Goal: Transaction & Acquisition: Book appointment/travel/reservation

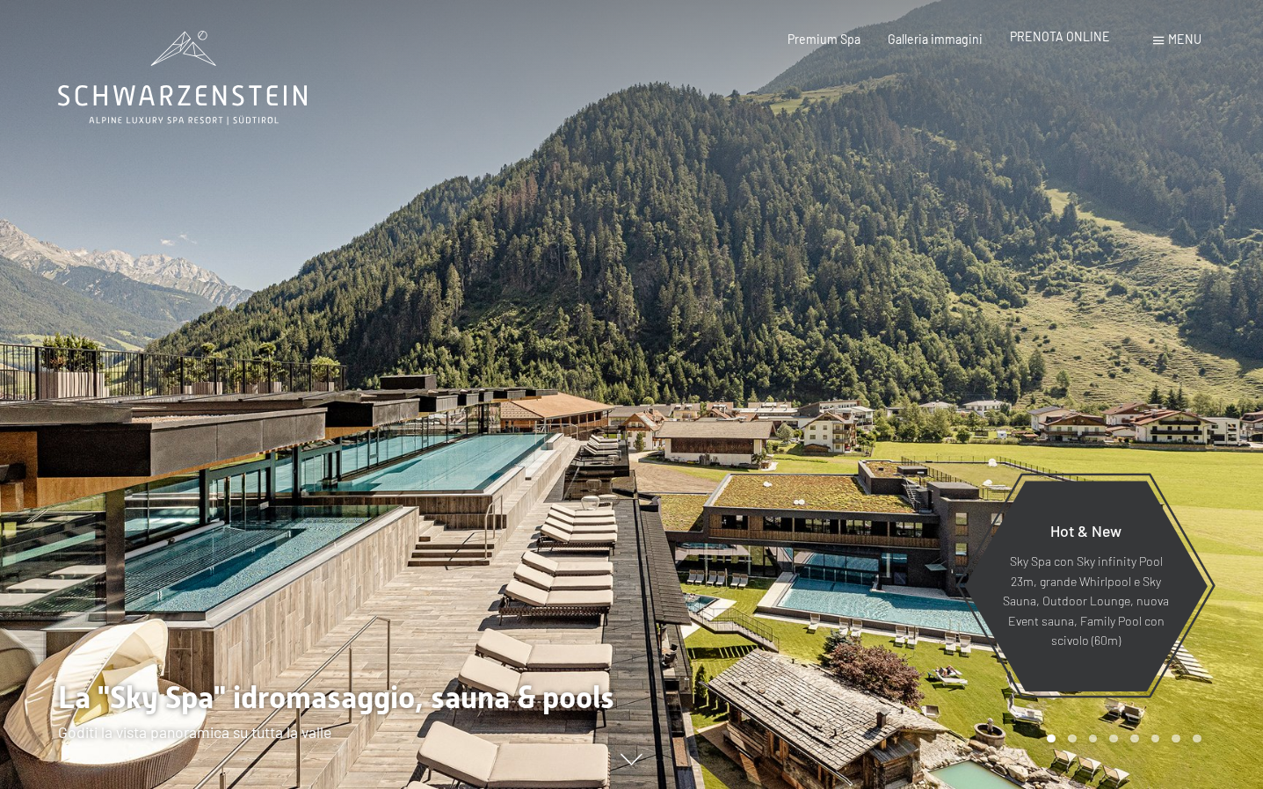
click at [1051, 42] on span "PRENOTA ONLINE" at bounding box center [1060, 36] width 100 height 15
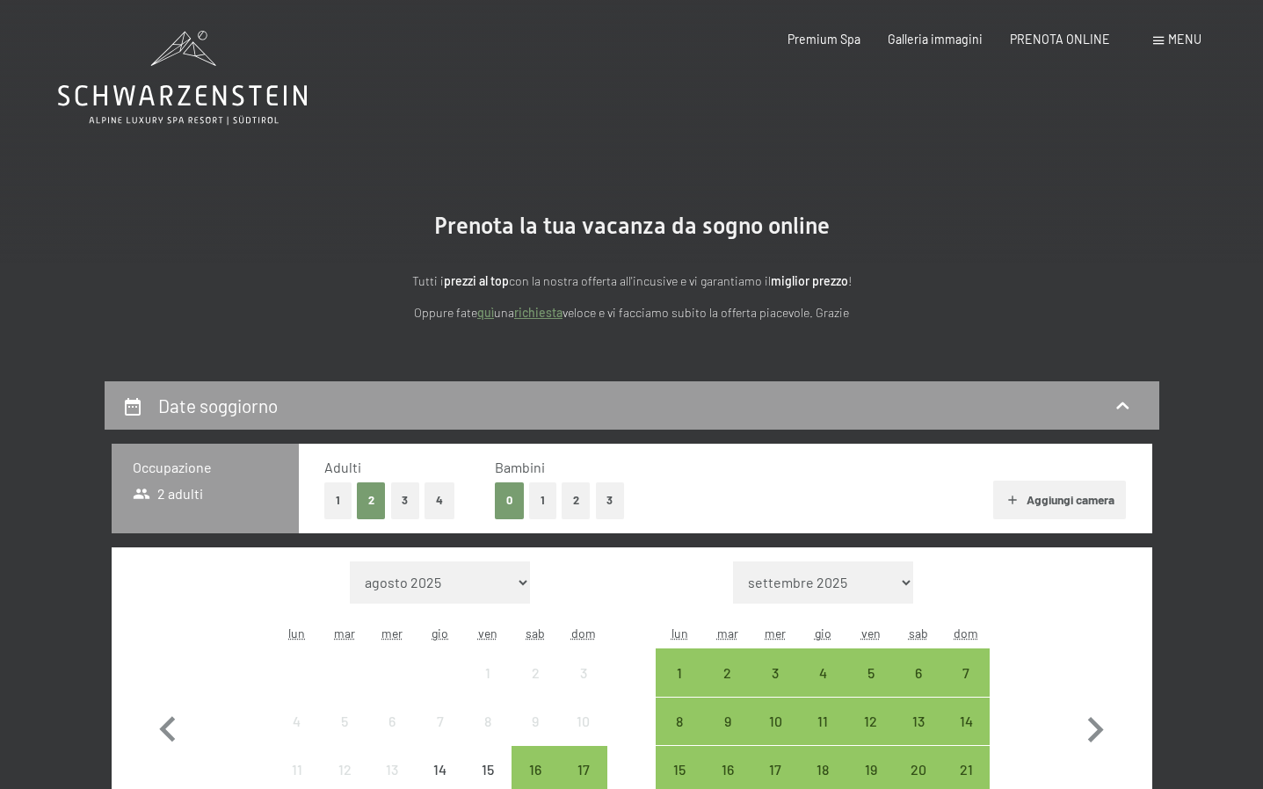
click at [571, 501] on button "2" at bounding box center [576, 501] width 29 height 36
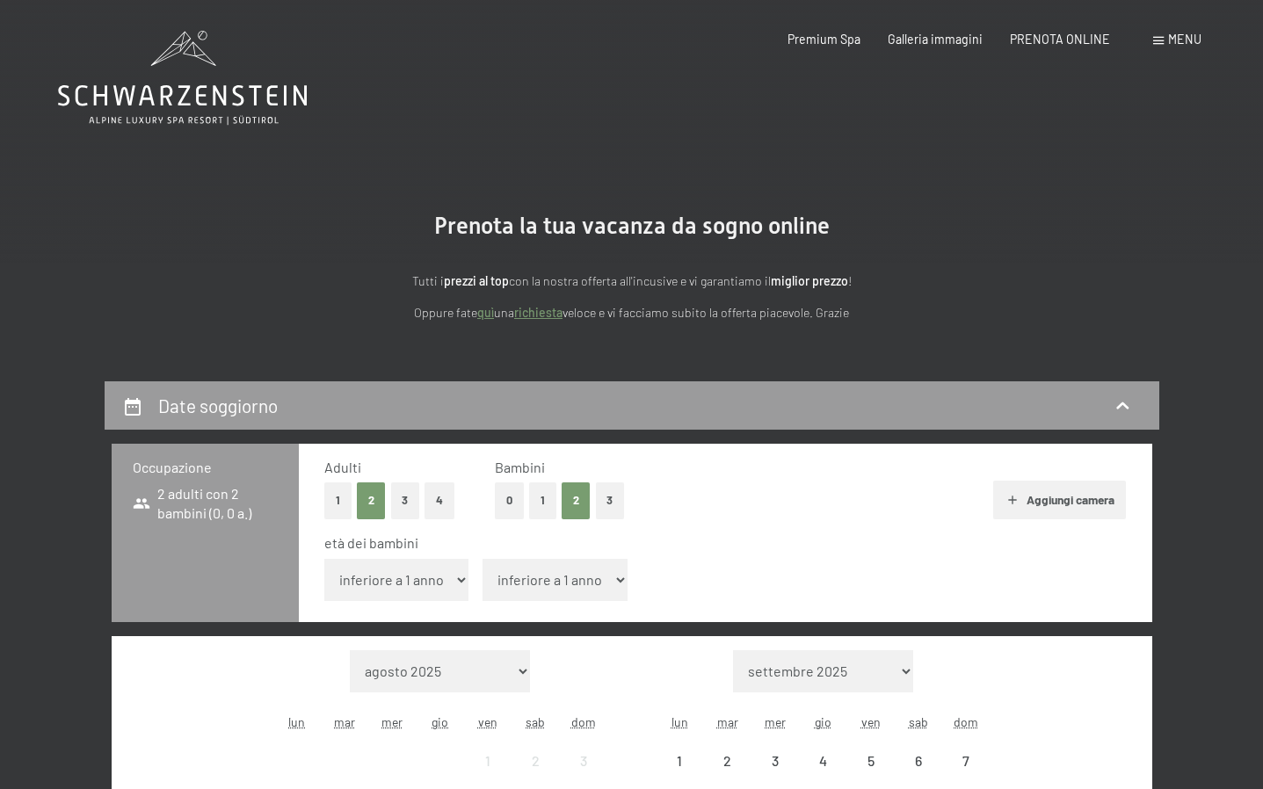
click at [433, 578] on select "inferiore a 1 anno 1 anno 2 anni 3 anni 4 anni 5 anni 6 anni 7 anni 8 anni 9 an…" at bounding box center [396, 580] width 145 height 42
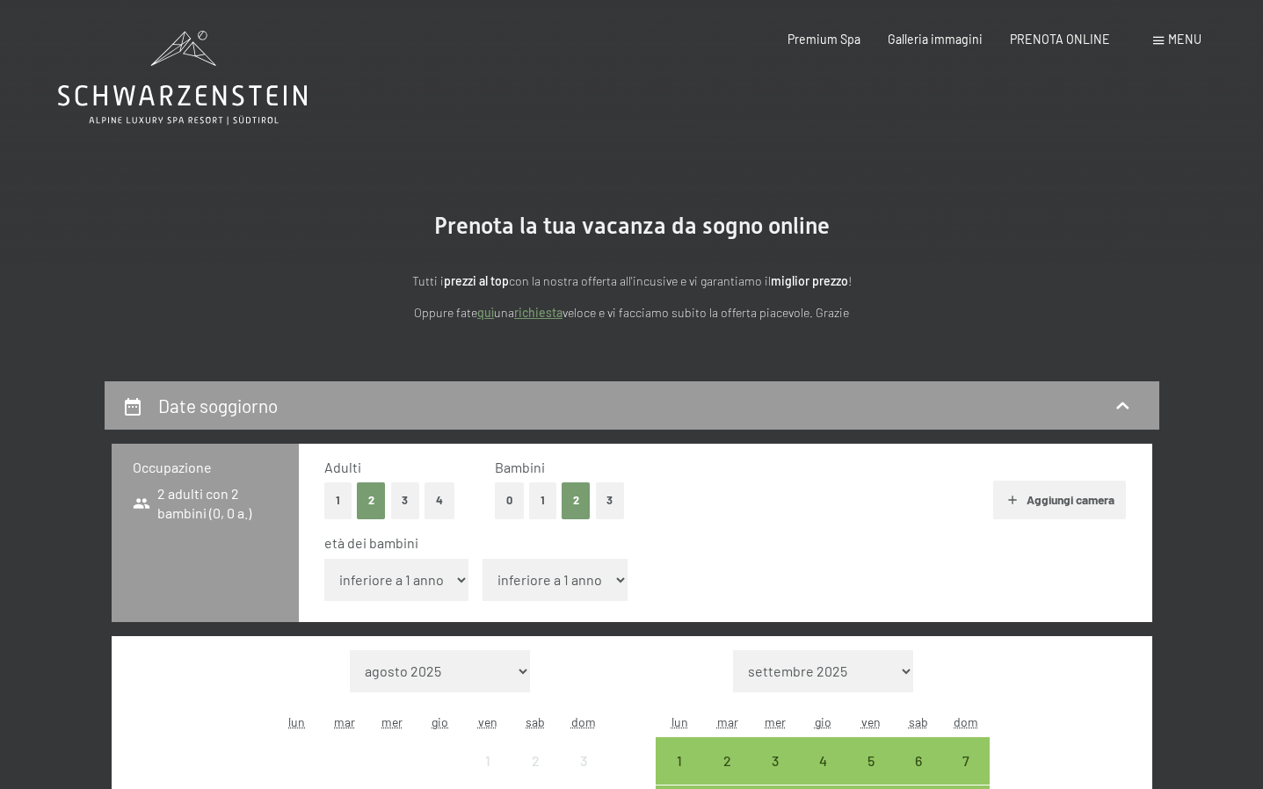
select select "6"
click at [324, 559] on select "inferiore a 1 anno 1 anno 2 anni 3 anni 4 anni 5 anni 6 anni 7 anni 8 anni 9 an…" at bounding box center [396, 580] width 145 height 42
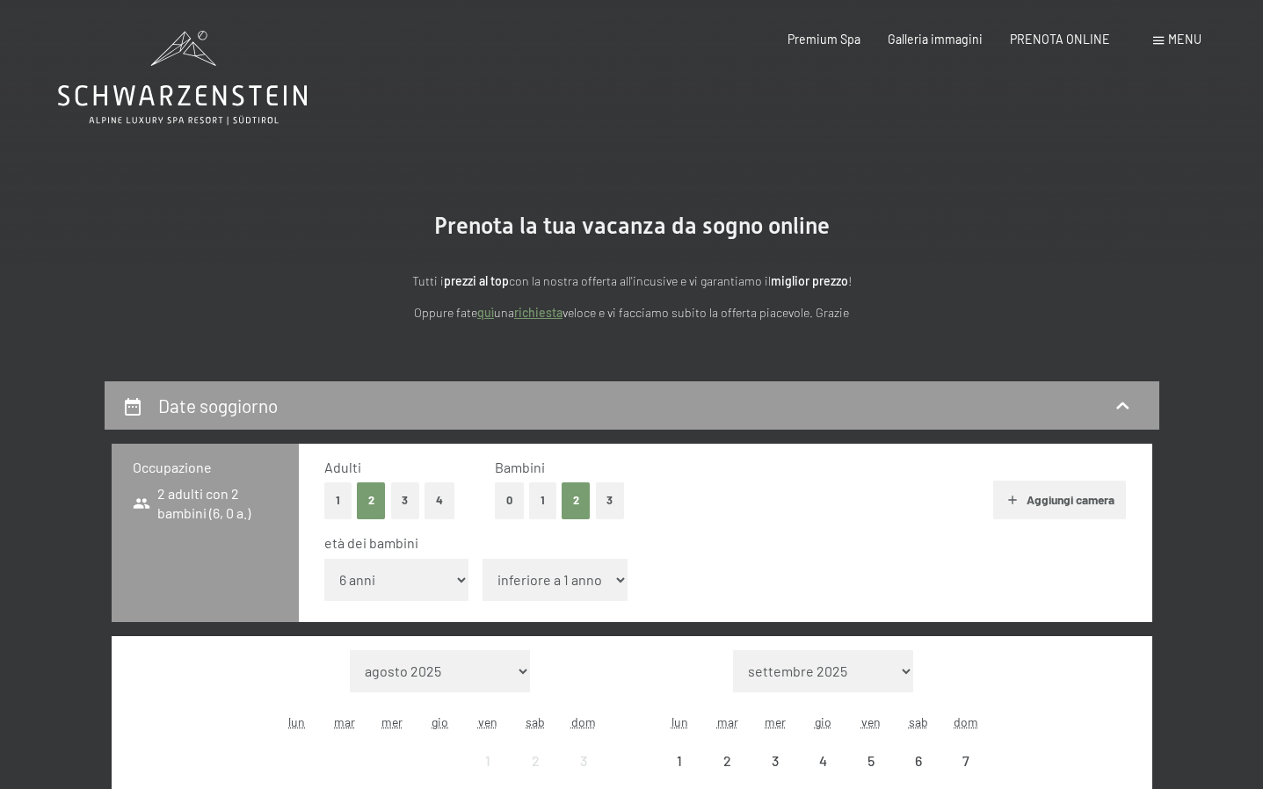
click at [547, 581] on select "inferiore a 1 anno 1 anno 2 anni 3 anni 4 anni 5 anni 6 anni 7 anni 8 anni 9 an…" at bounding box center [555, 580] width 145 height 42
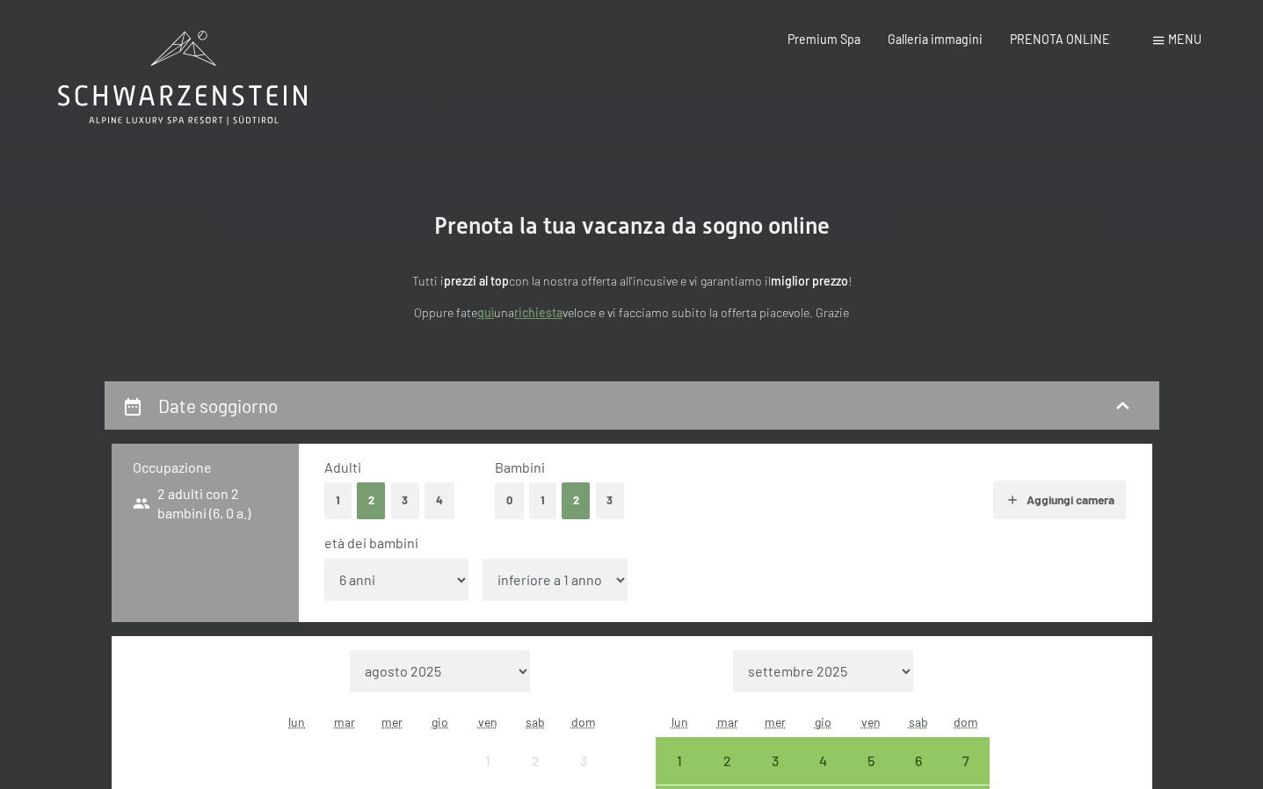
select select "8"
click at [483, 559] on select "inferiore a 1 anno 1 anno 2 anni 3 anni 4 anni 5 anni 6 anni 7 anni 8 anni 9 an…" at bounding box center [555, 580] width 145 height 42
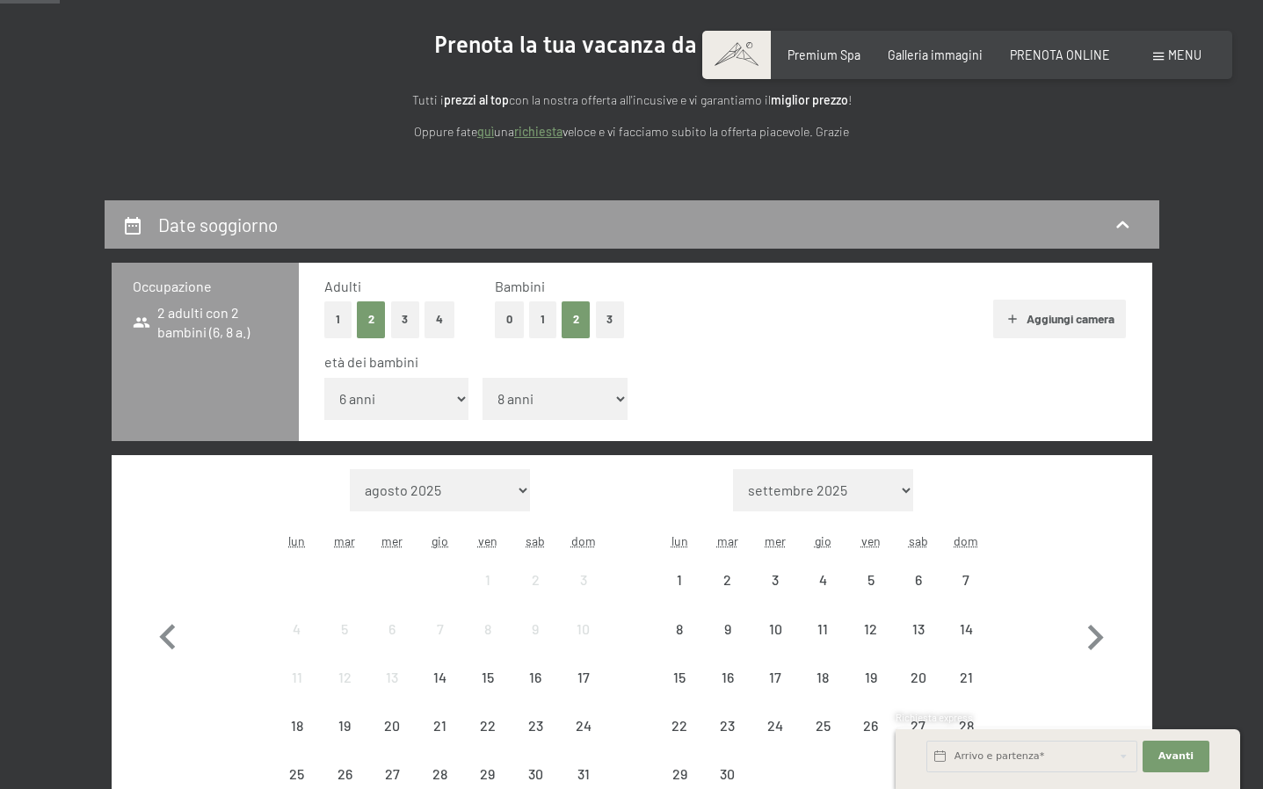
scroll to position [310, 0]
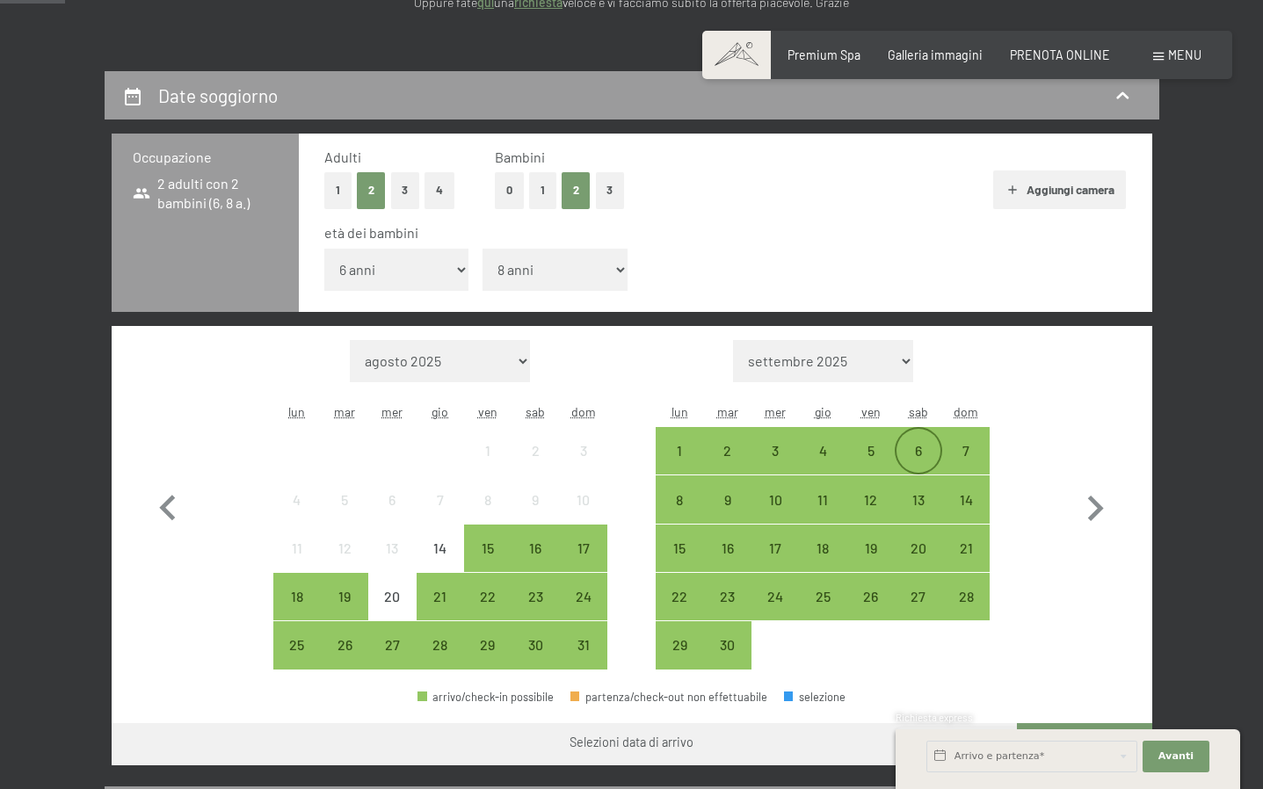
click at [906, 449] on div "6" at bounding box center [919, 466] width 44 height 44
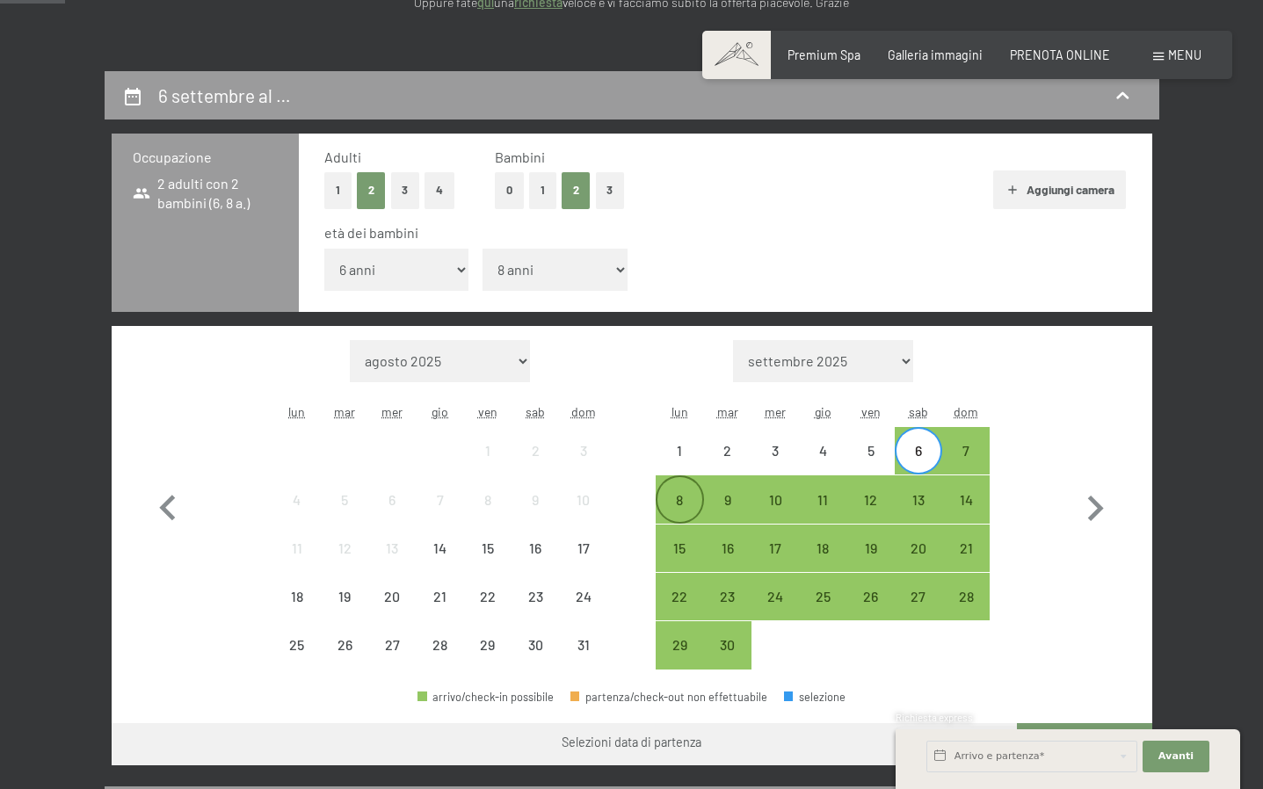
click at [669, 506] on div "8" at bounding box center [680, 515] width 44 height 44
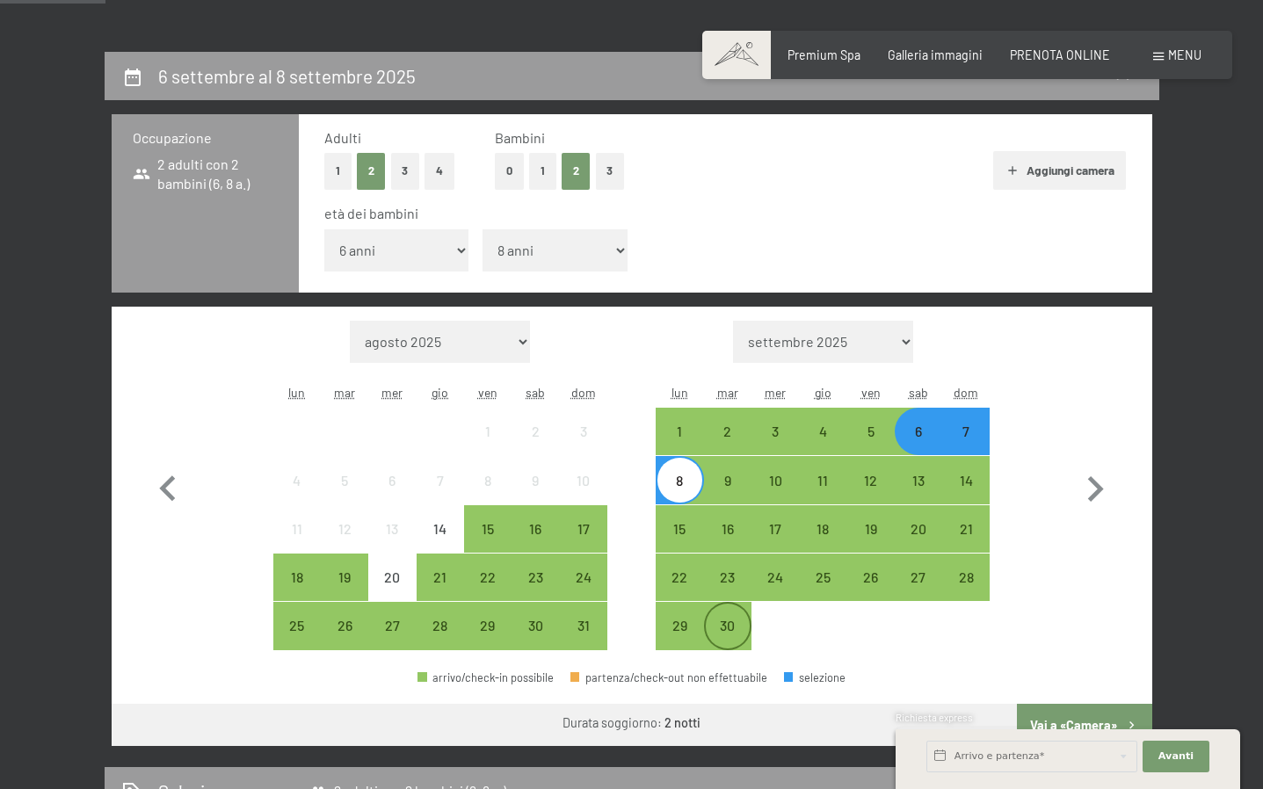
scroll to position [647, 0]
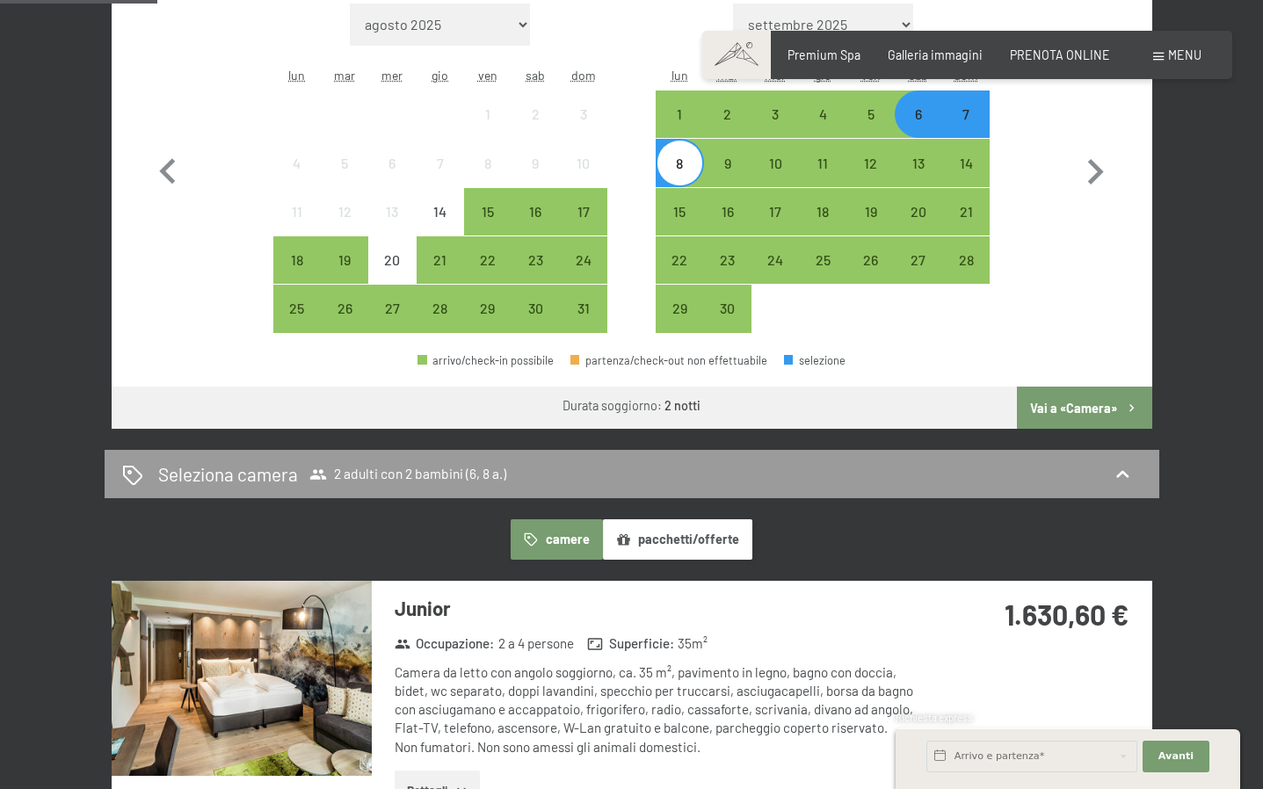
click at [1088, 411] on button "Vai a «Camera»" at bounding box center [1084, 408] width 135 height 42
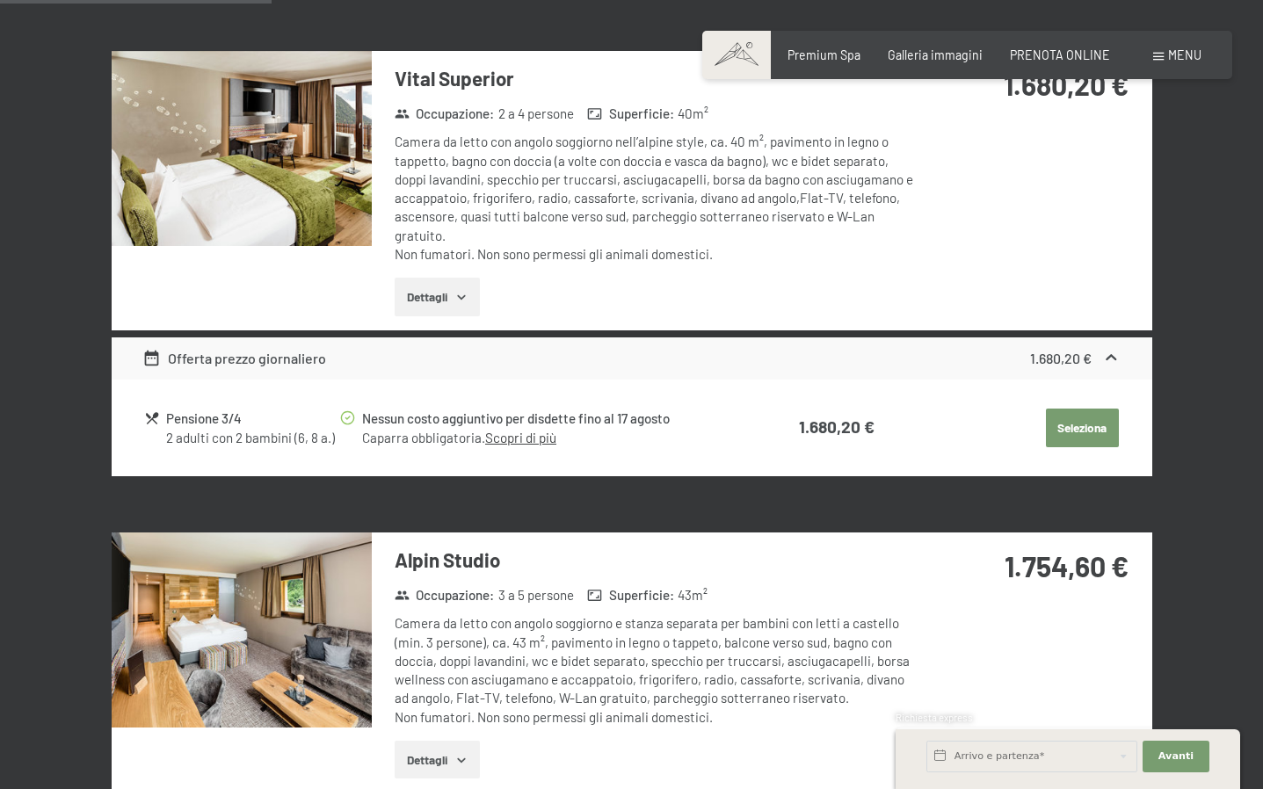
scroll to position [0, 0]
